Goal: Find specific page/section: Find specific page/section

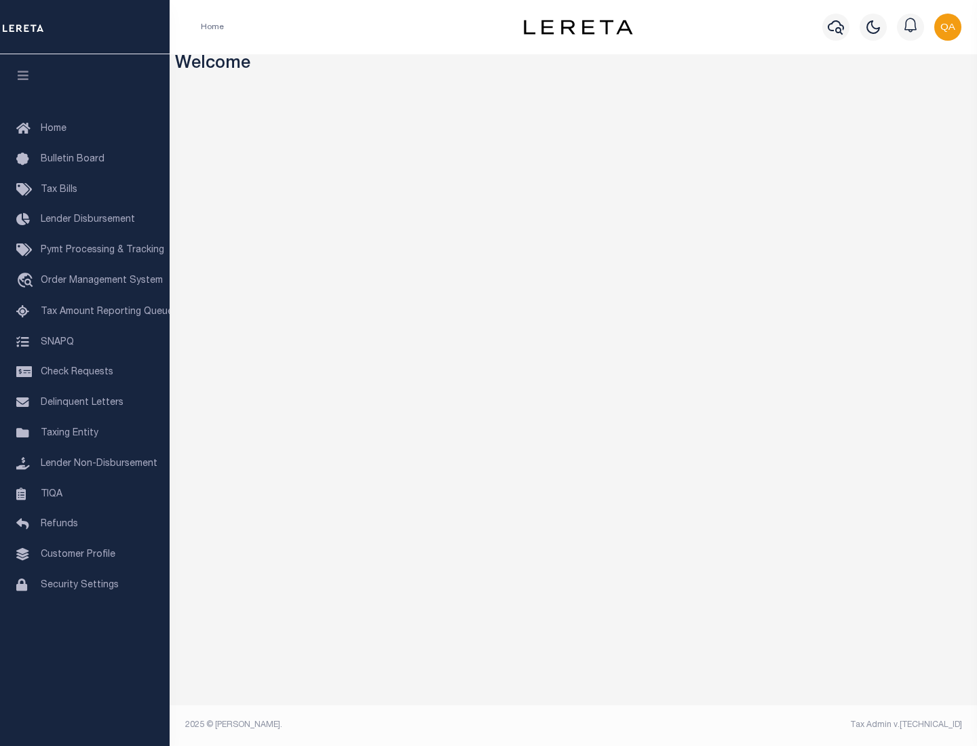
click at [85, 372] on span "Check Requests" at bounding box center [77, 372] width 73 height 9
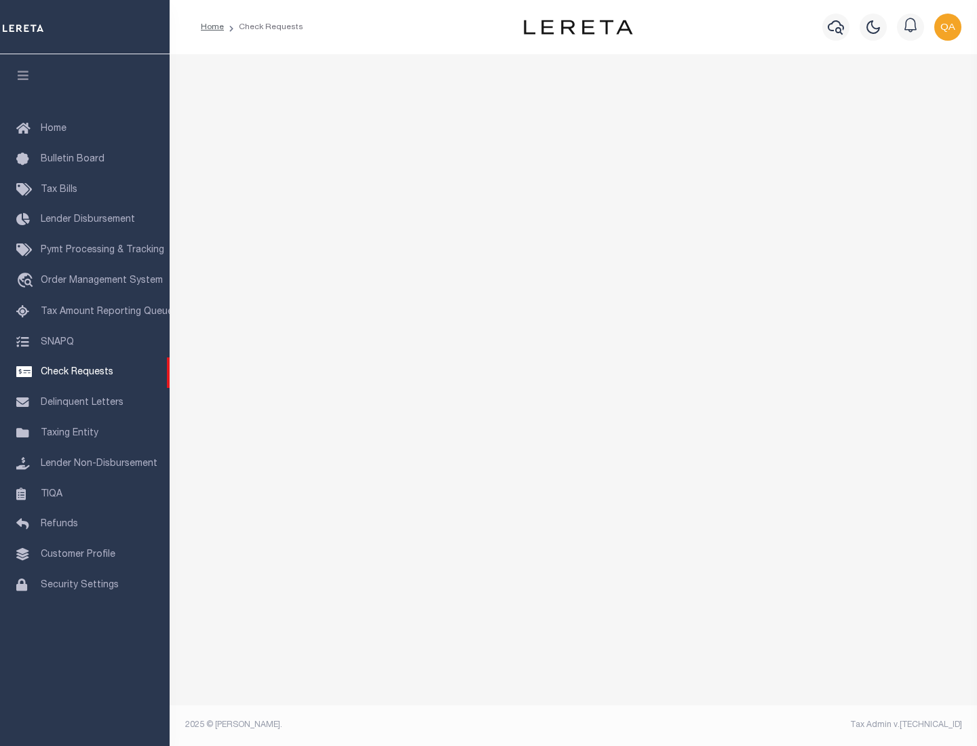
select select "50"
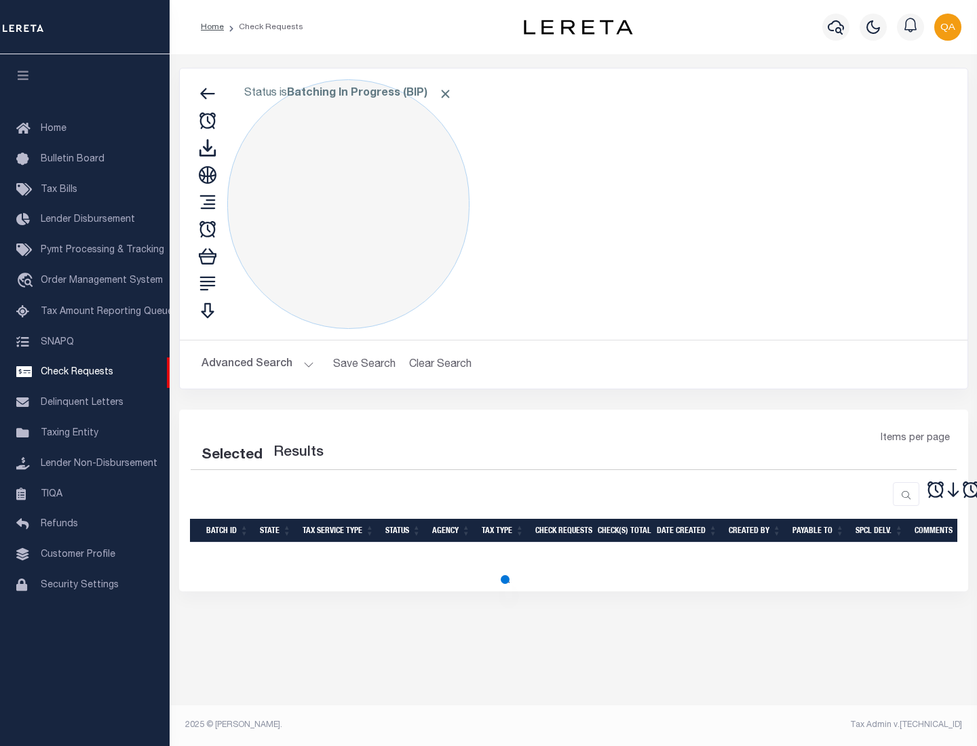
select select "50"
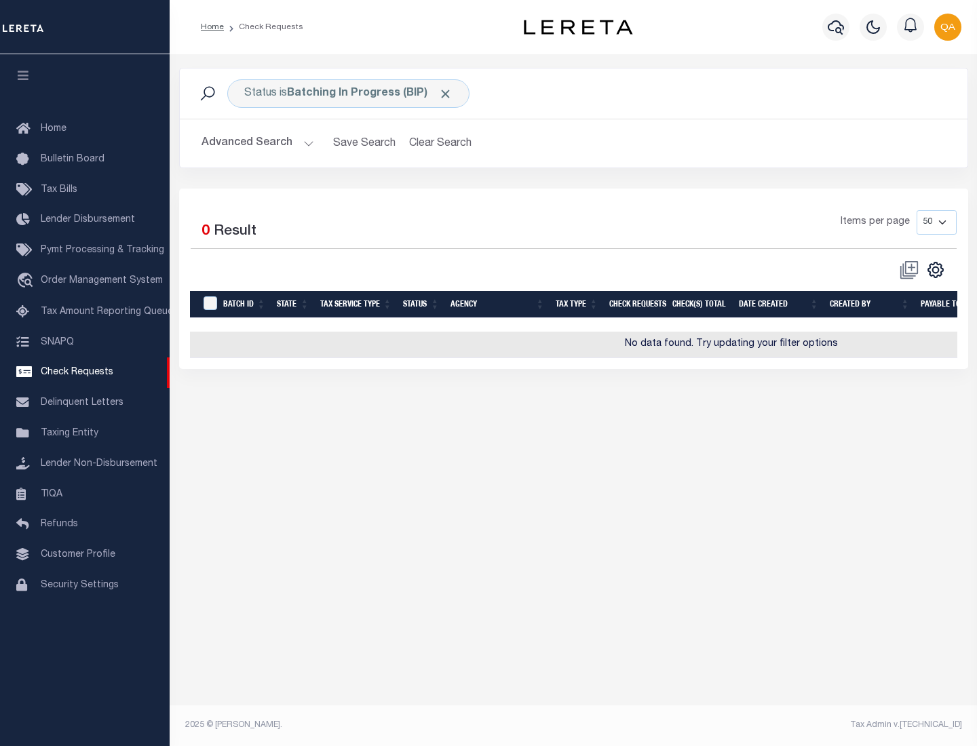
click at [446, 94] on span "Click to Remove" at bounding box center [445, 94] width 14 height 14
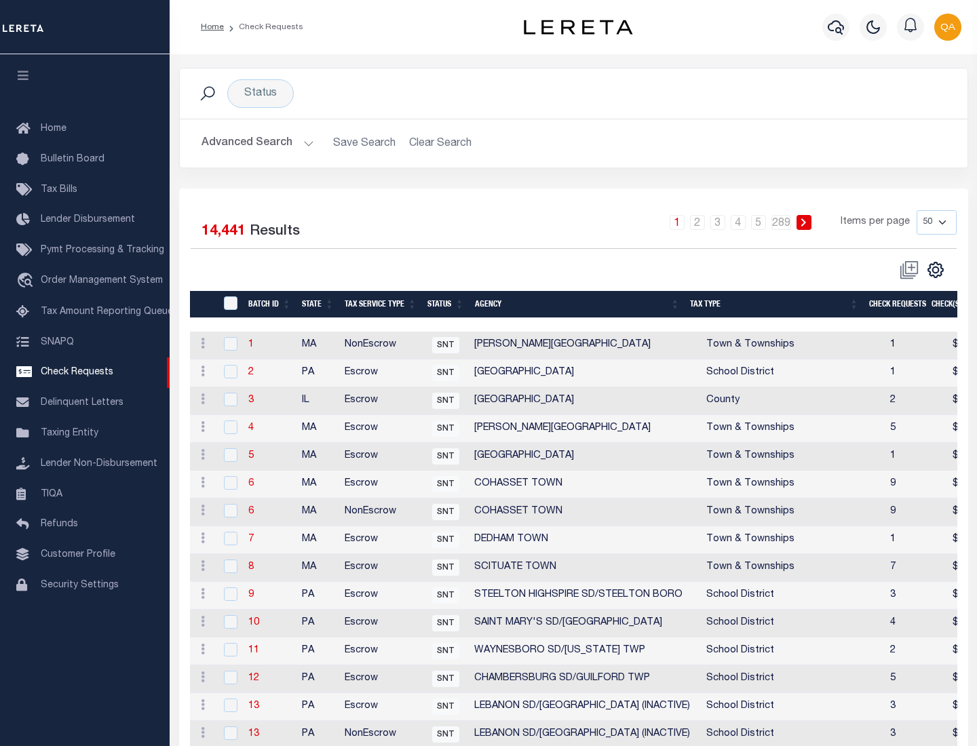
scroll to position [654, 0]
